Goal: Task Accomplishment & Management: Complete application form

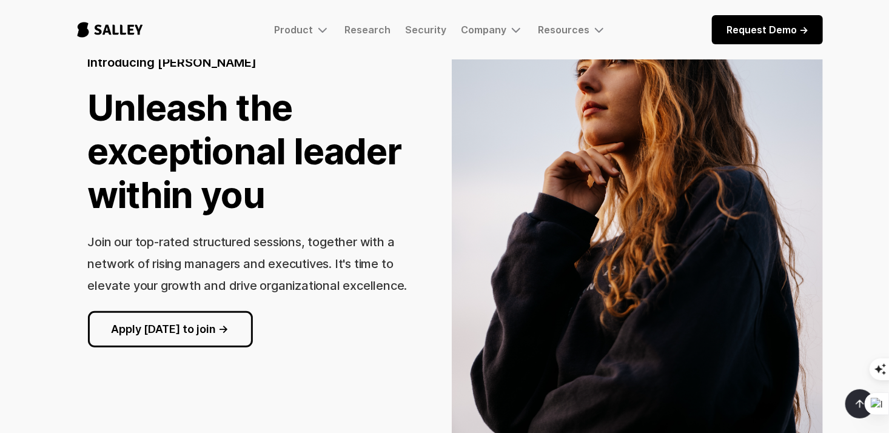
scroll to position [132, 0]
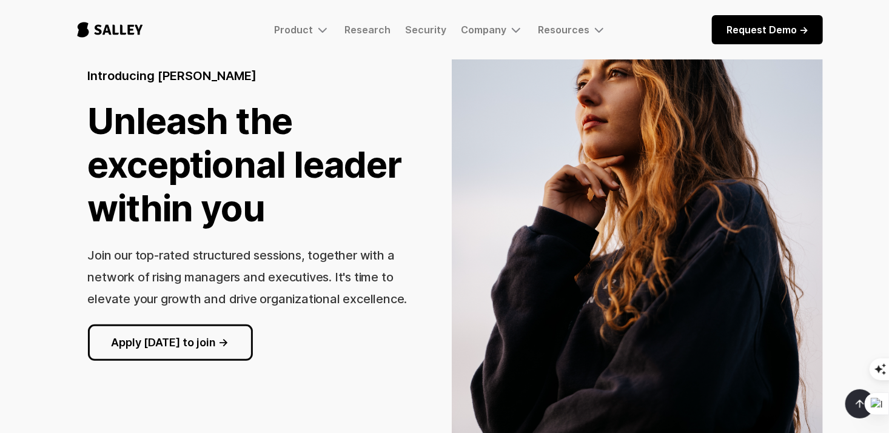
click at [738, 28] on link "Request Demo ->" at bounding box center [767, 29] width 111 height 29
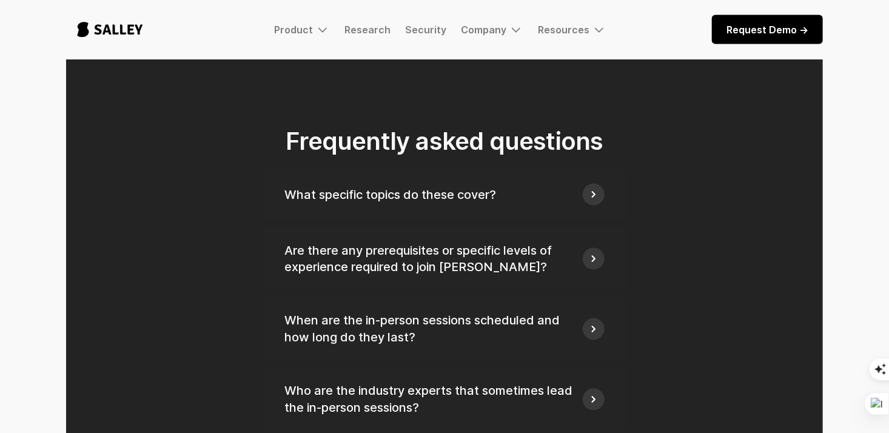
scroll to position [3120, 0]
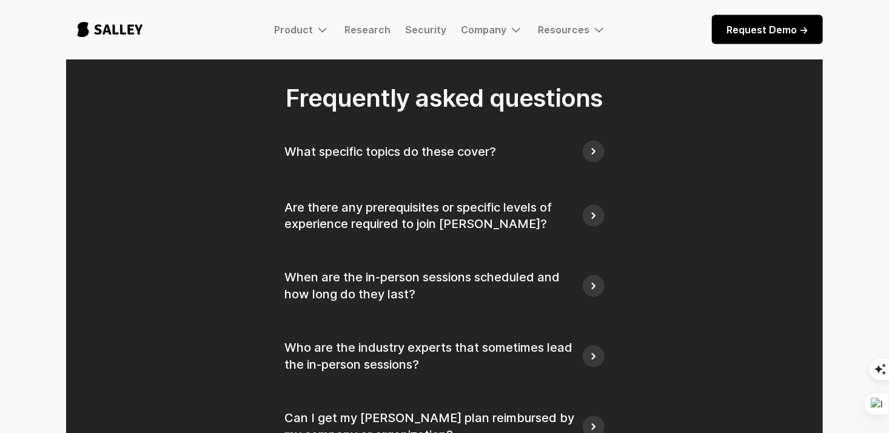
click at [593, 210] on img at bounding box center [593, 215] width 11 height 11
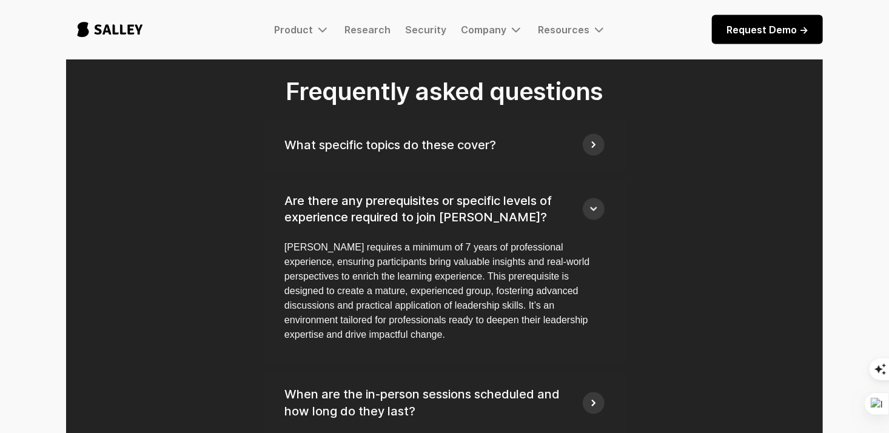
scroll to position [3128, 0]
click at [595, 139] on img at bounding box center [593, 144] width 11 height 11
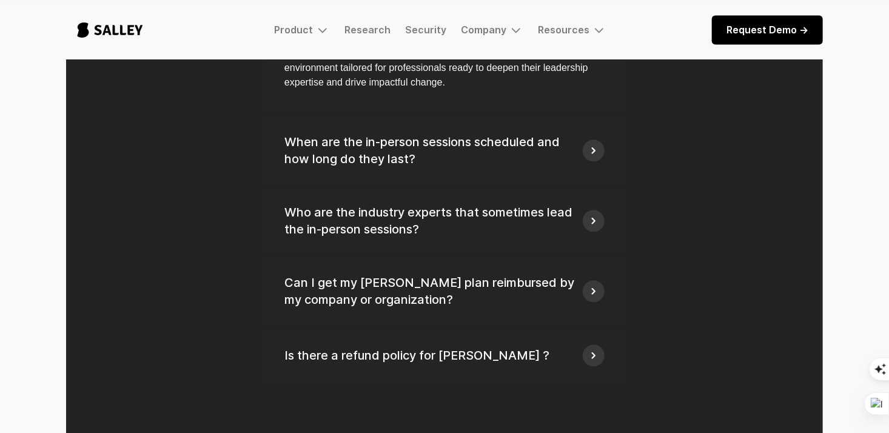
scroll to position [3519, 0]
click at [589, 144] on img at bounding box center [593, 149] width 11 height 11
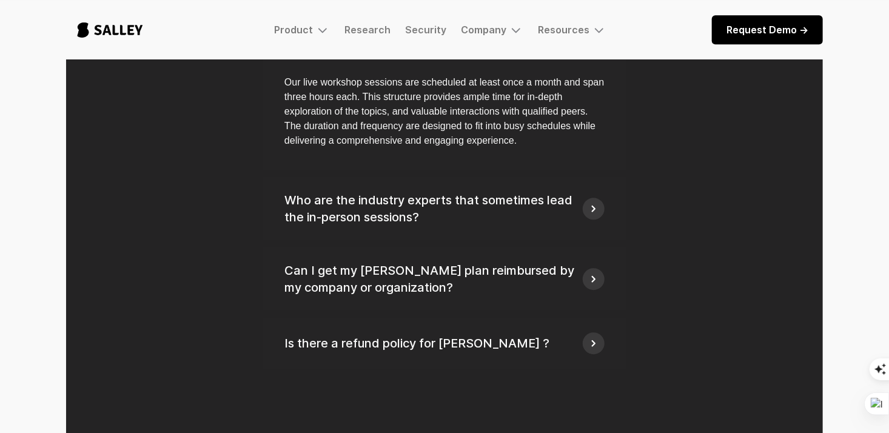
scroll to position [3676, 0]
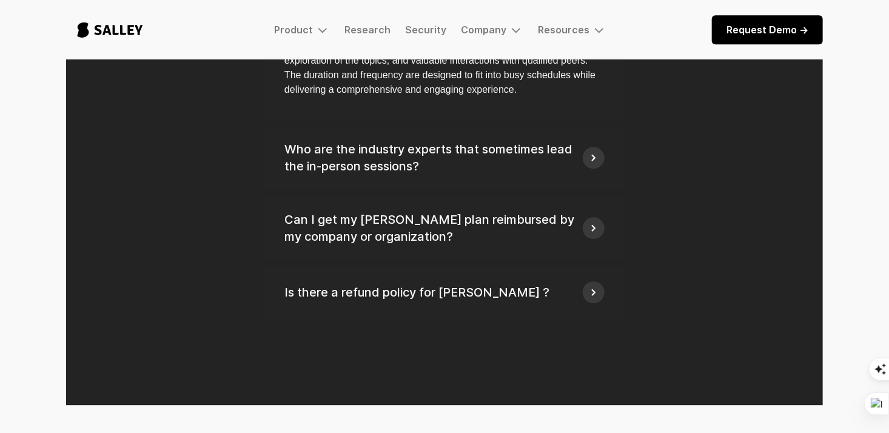
click at [595, 152] on img at bounding box center [593, 157] width 11 height 11
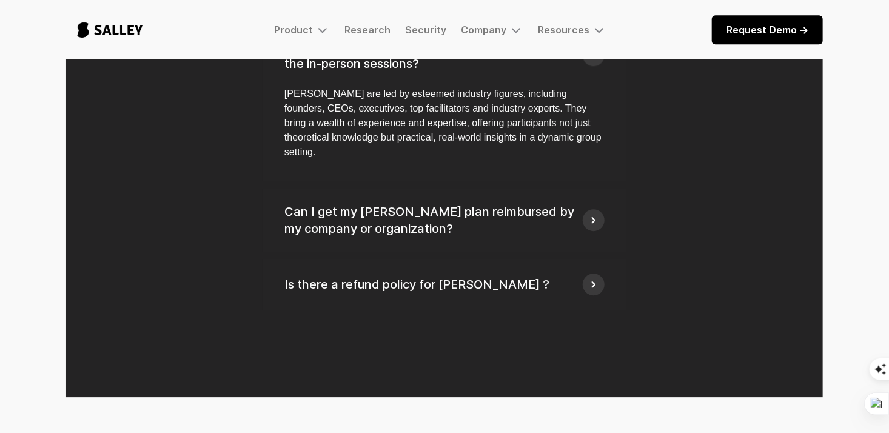
scroll to position [3782, 0]
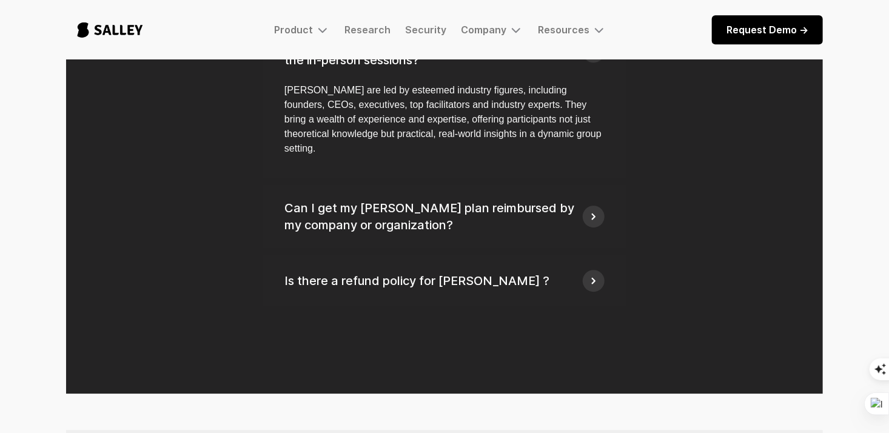
click at [595, 211] on img at bounding box center [593, 216] width 11 height 11
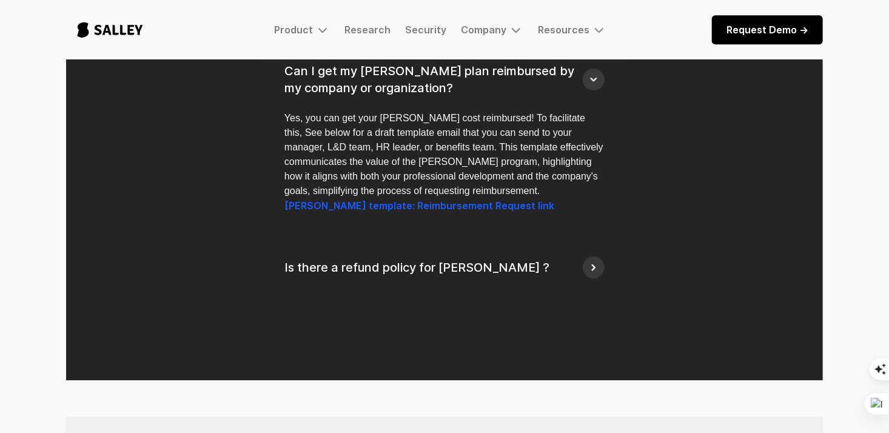
scroll to position [3921, 0]
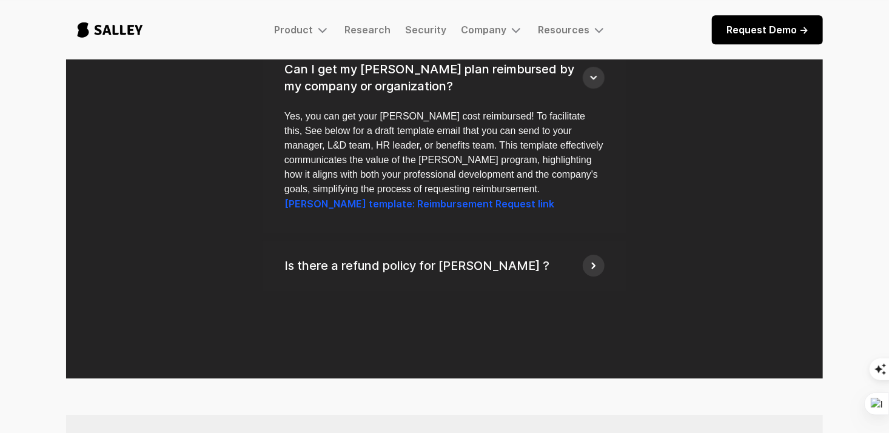
click at [592, 260] on img at bounding box center [593, 265] width 11 height 11
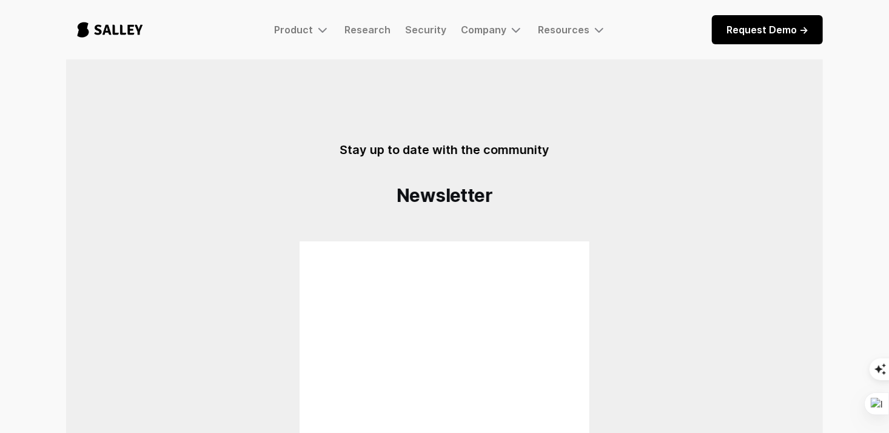
scroll to position [4444, 0]
